Goal: Browse casually

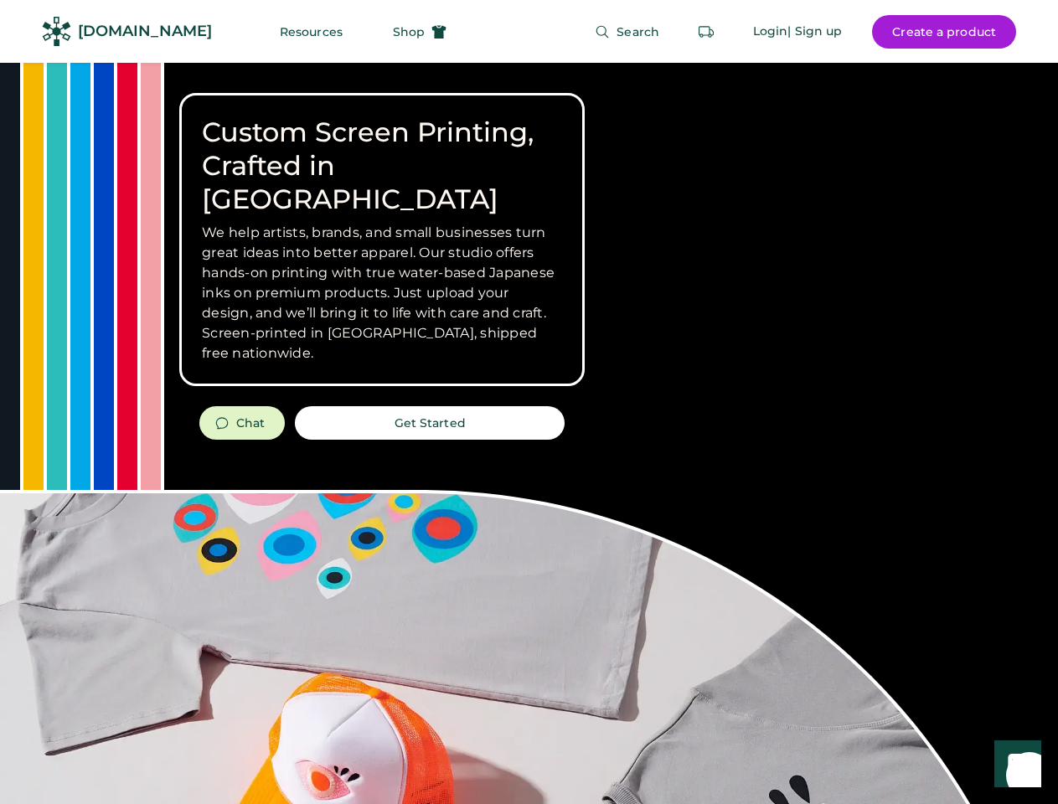
click at [528, 402] on div "Custom Screen Printing, Crafted in [GEOGRAPHIC_DATA] We help artists, brands, a…" at bounding box center [529, 595] width 1058 height 1064
click at [528, 433] on div "Custom Screen Printing, Crafted in [GEOGRAPHIC_DATA] We help artists, brands, a…" at bounding box center [529, 595] width 1058 height 1064
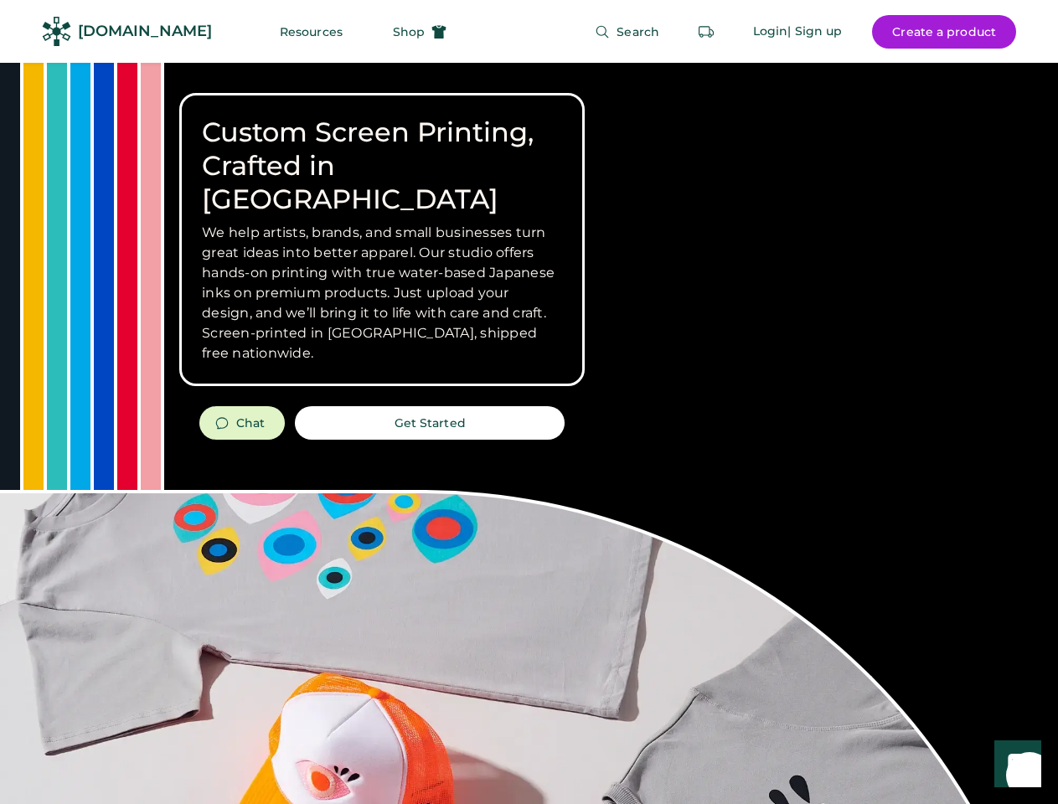
click at [528, 433] on div "Custom Screen Printing, Crafted in [GEOGRAPHIC_DATA] We help artists, brands, a…" at bounding box center [529, 595] width 1058 height 1064
click at [382, 240] on h3 "We help artists, brands, and small businesses turn great ideas into better appa…" at bounding box center [382, 293] width 360 height 141
click at [382, 223] on h3 "We help artists, brands, and small businesses turn great ideas into better appa…" at bounding box center [382, 293] width 360 height 141
click at [382, 149] on h1 "Custom Screen Printing, Crafted in [GEOGRAPHIC_DATA]" at bounding box center [382, 166] width 360 height 100
